Goal: Navigation & Orientation: Find specific page/section

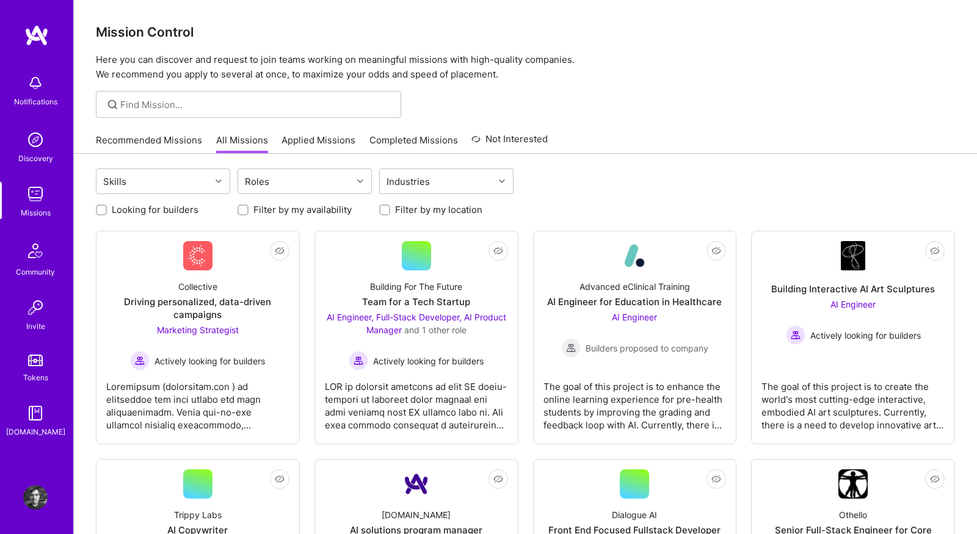
click at [176, 137] on link "Recommended Missions" at bounding box center [149, 144] width 106 height 20
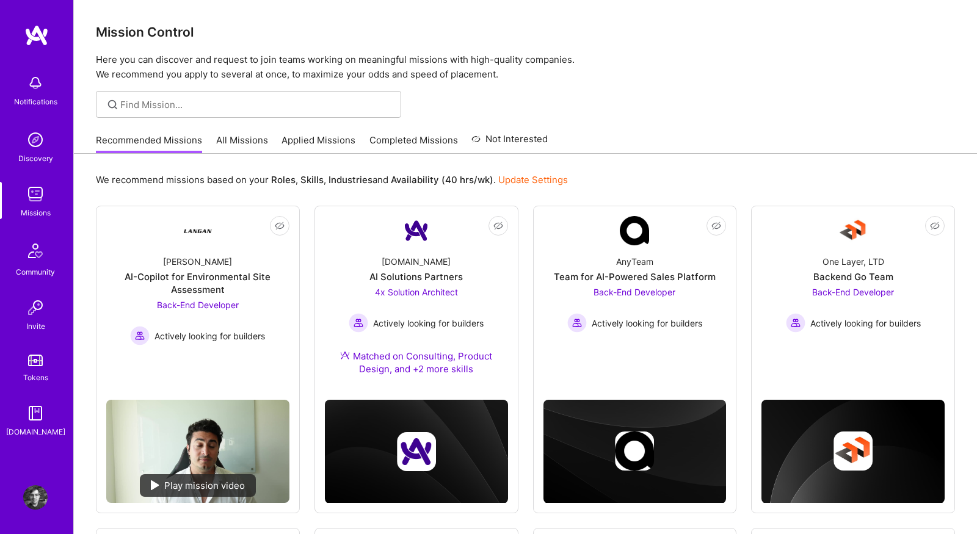
click at [307, 136] on link "Applied Missions" at bounding box center [319, 144] width 74 height 20
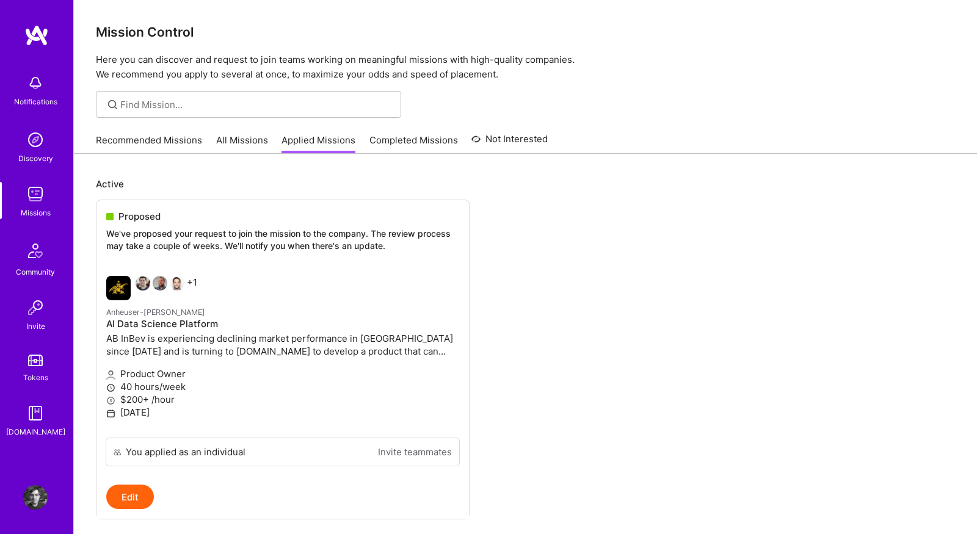
click at [390, 148] on link "Completed Missions" at bounding box center [414, 144] width 89 height 20
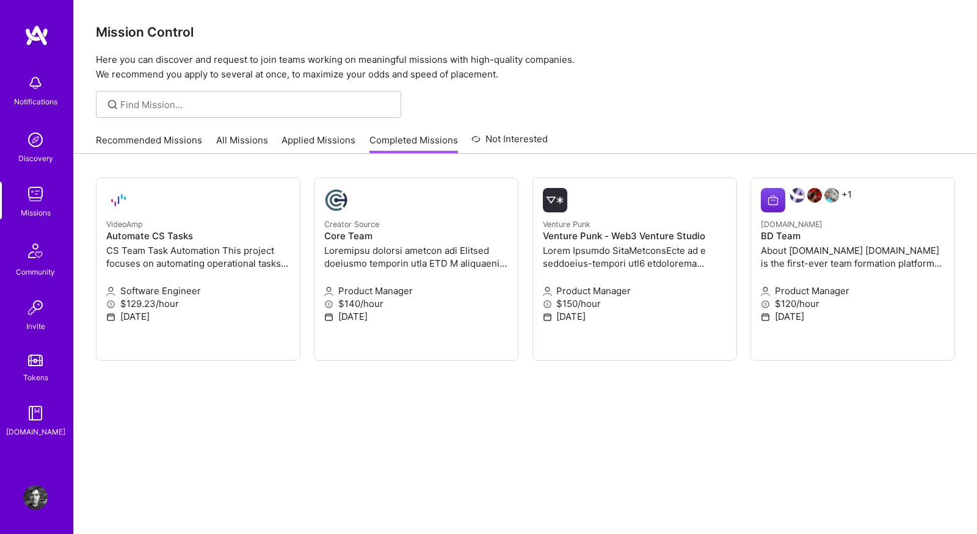
click at [500, 142] on link "Not Interested" at bounding box center [510, 143] width 76 height 22
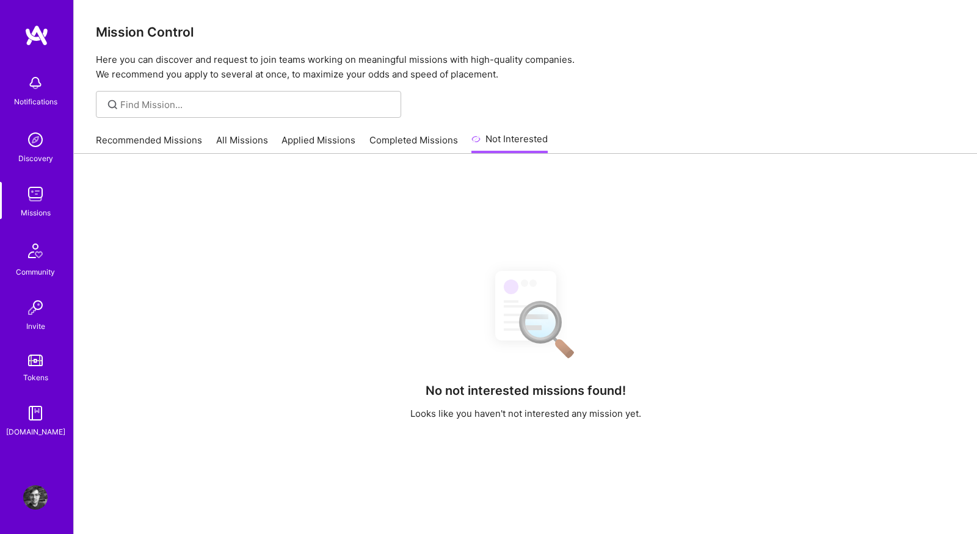
click at [211, 150] on div "Recommended Missions All Missions Applied Missions Completed Missions Not Inter…" at bounding box center [322, 140] width 452 height 26
click at [242, 136] on link "All Missions" at bounding box center [242, 144] width 52 height 20
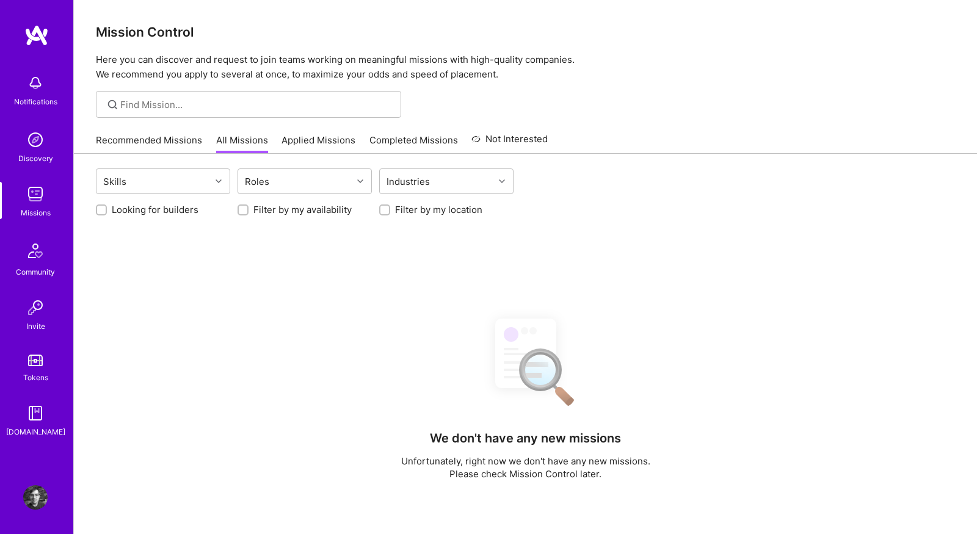
click at [566, 45] on div "Mission Control Here you can discover and request to join teams working on mean…" at bounding box center [525, 41] width 903 height 82
